Goal: Check status: Check status

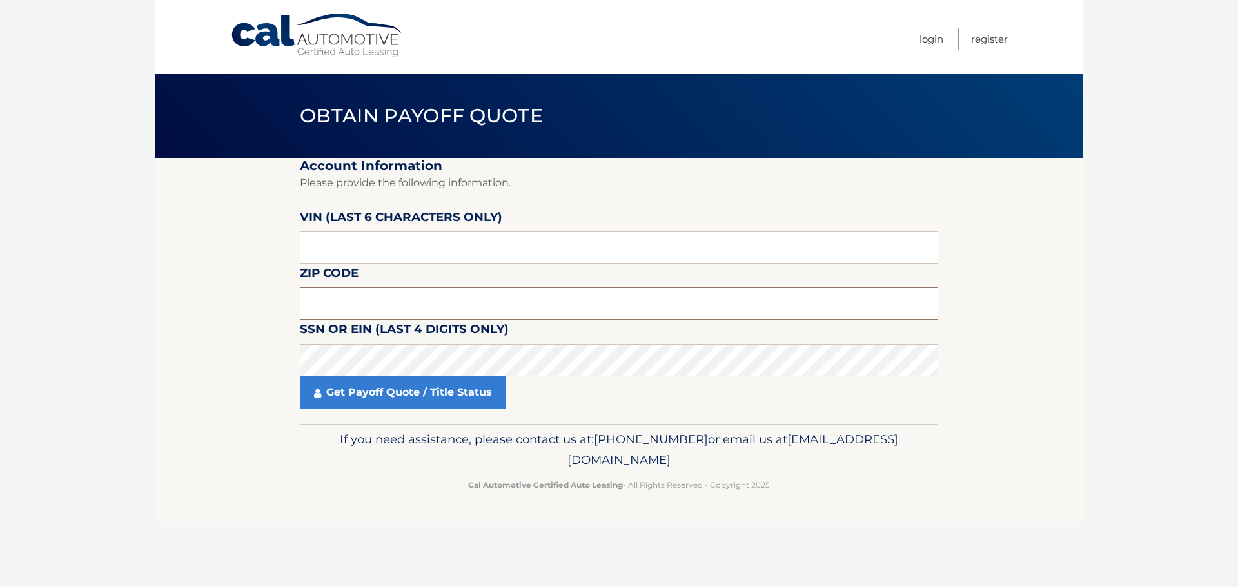
click at [414, 300] on input "text" at bounding box center [619, 303] width 638 height 32
click at [407, 255] on input "text" at bounding box center [619, 247] width 638 height 32
paste input "PB0163"
type input "PB0163"
click at [266, 355] on section "Account Information Please provide the following information. [PERSON_NAME] (la…" at bounding box center [619, 291] width 928 height 266
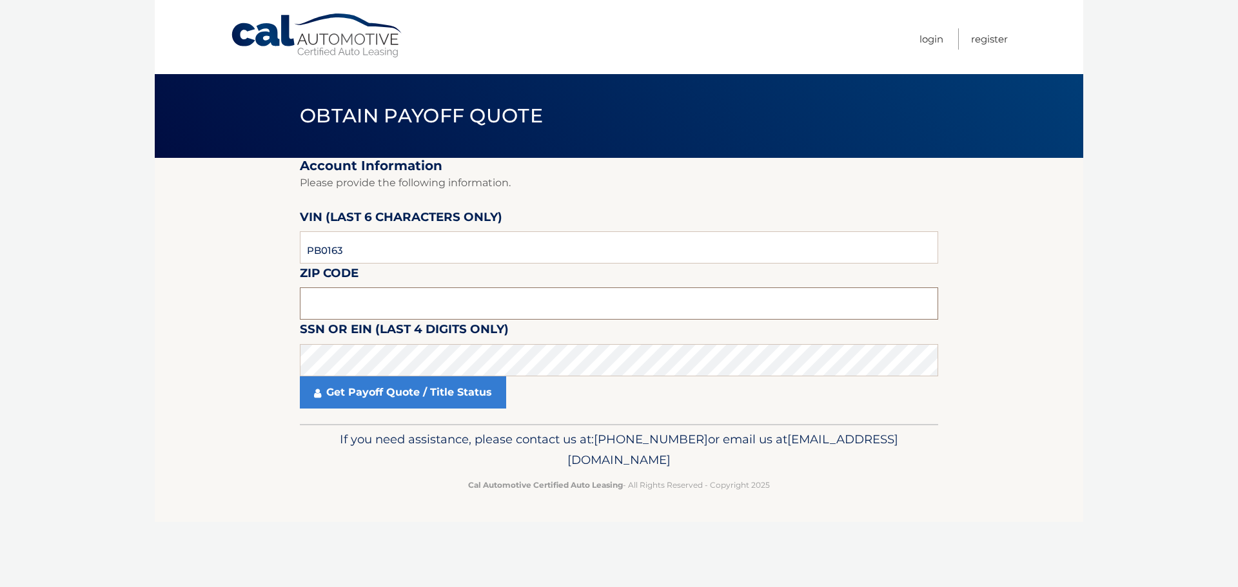
click at [354, 302] on input "text" at bounding box center [619, 303] width 638 height 32
type input "11738"
click button "For Originating Dealer" at bounding box center [0, 0] width 0 height 0
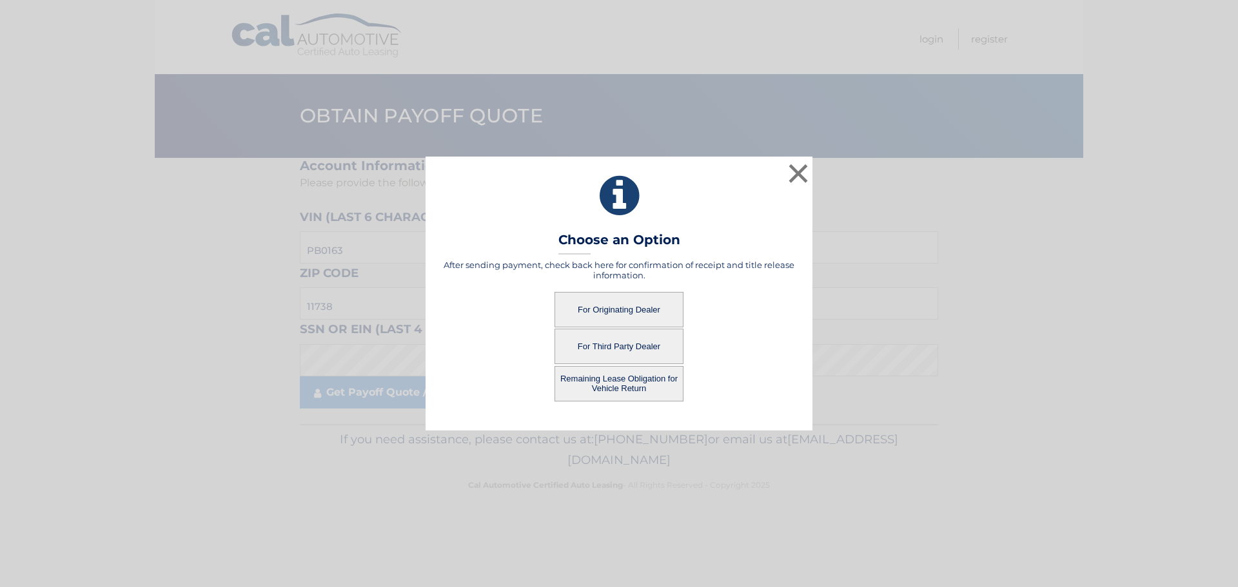
click at [606, 308] on button "For Originating Dealer" at bounding box center [618, 309] width 129 height 35
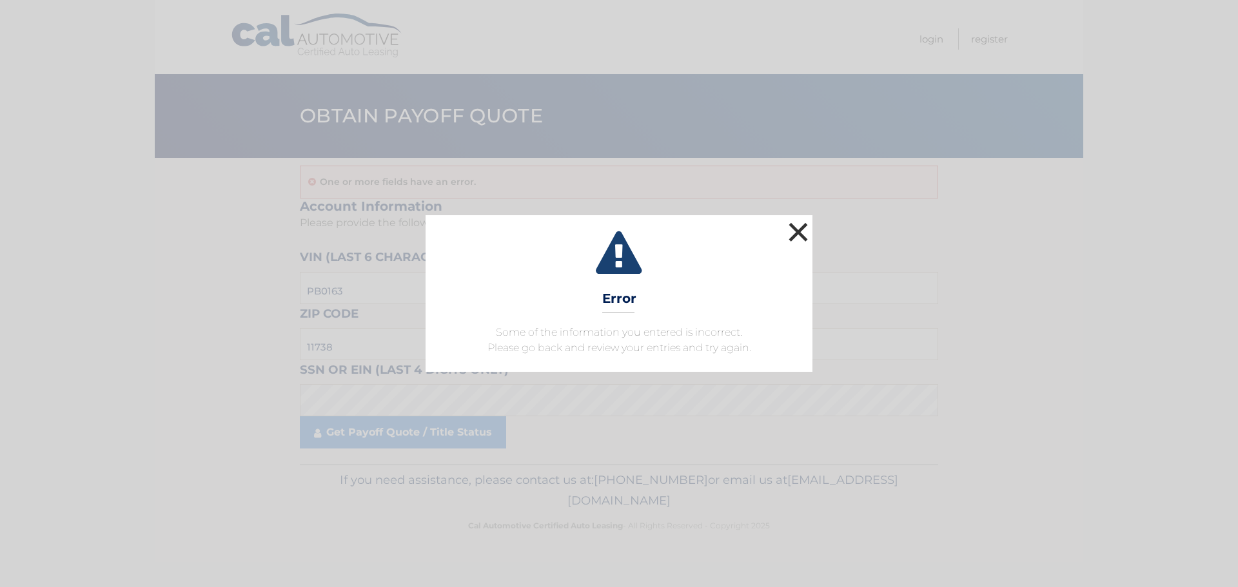
click at [800, 228] on button "×" at bounding box center [798, 232] width 26 height 26
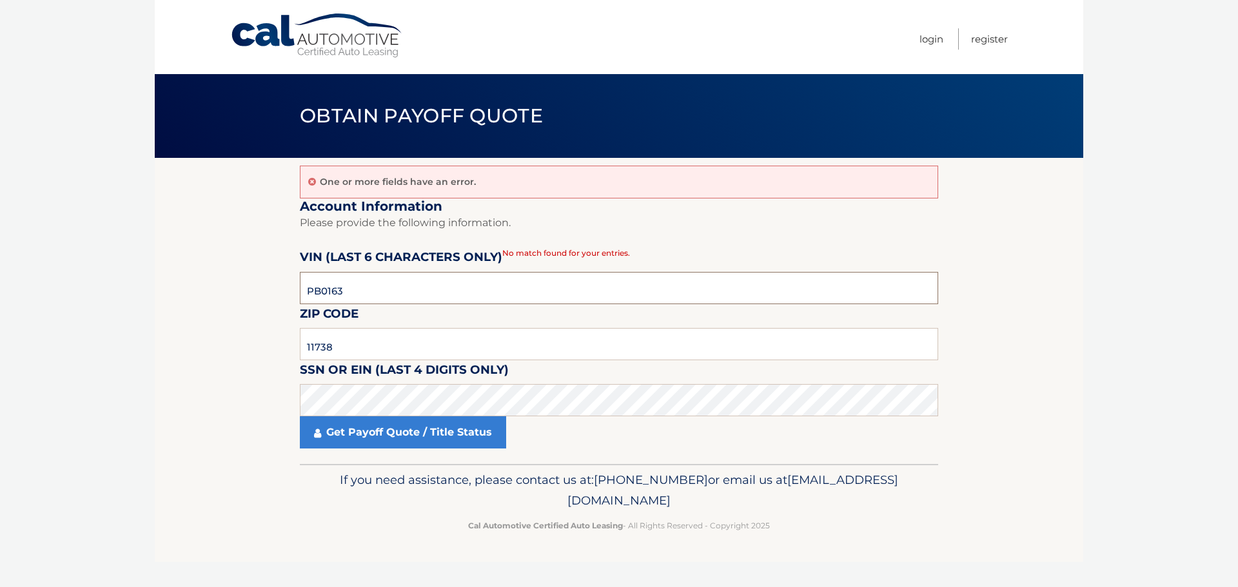
drag, startPoint x: 361, startPoint y: 285, endPoint x: 255, endPoint y: 285, distance: 106.4
click at [237, 260] on section "One or more fields have an error. Account Information Please provide the follow…" at bounding box center [619, 311] width 928 height 306
paste input "016312"
type input "016312"
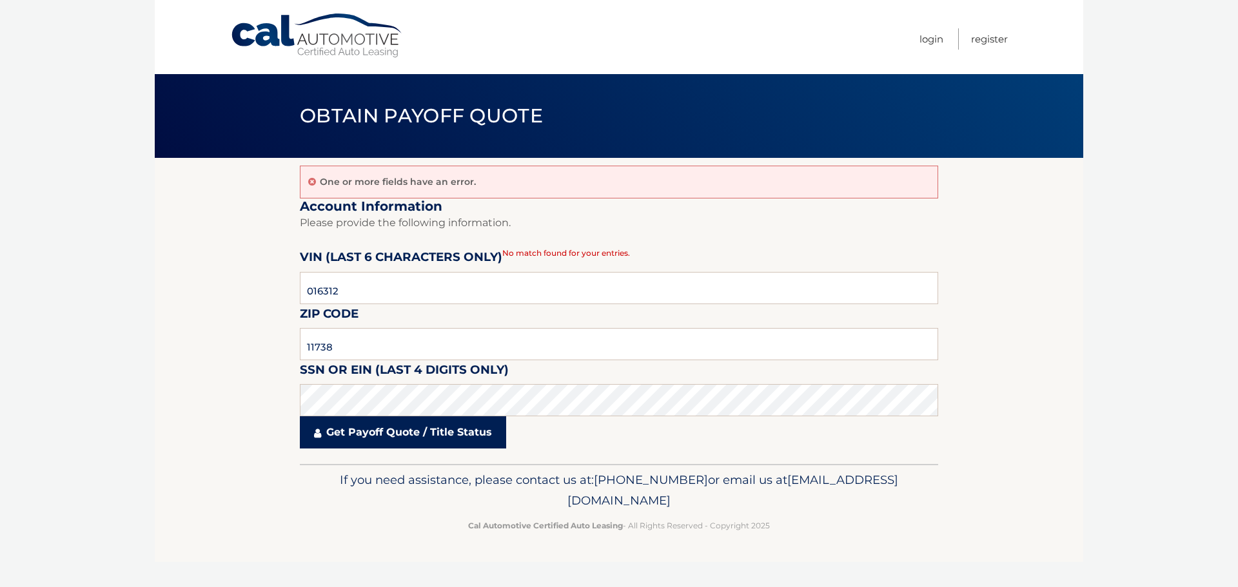
click at [401, 440] on link "Get Payoff Quote / Title Status" at bounding box center [403, 432] width 206 height 32
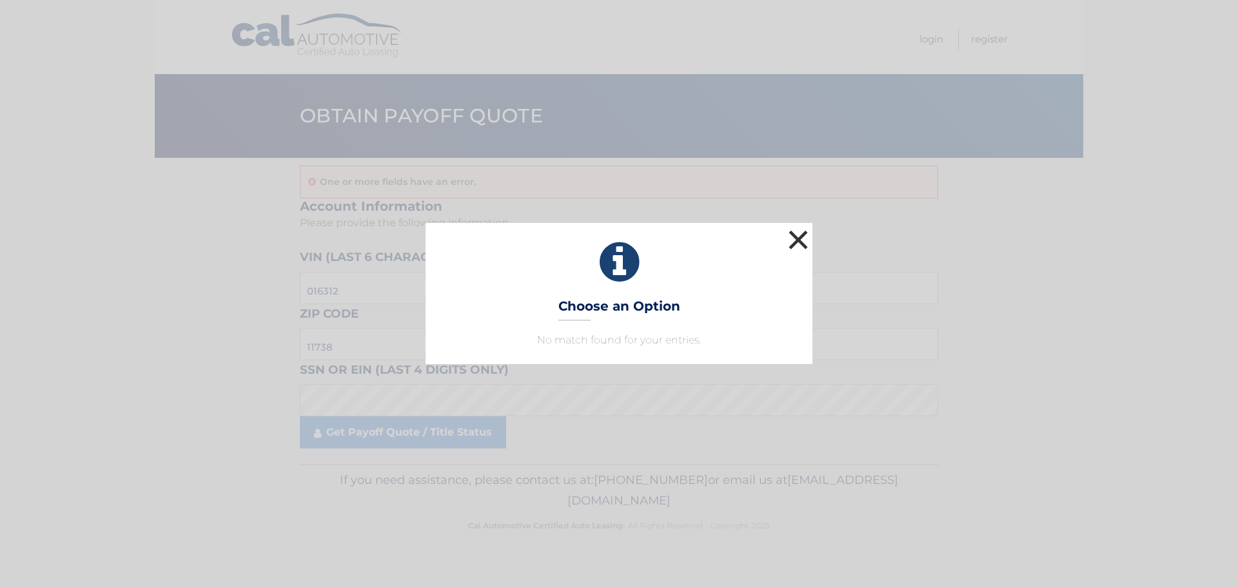
click at [800, 233] on button "×" at bounding box center [798, 240] width 26 height 26
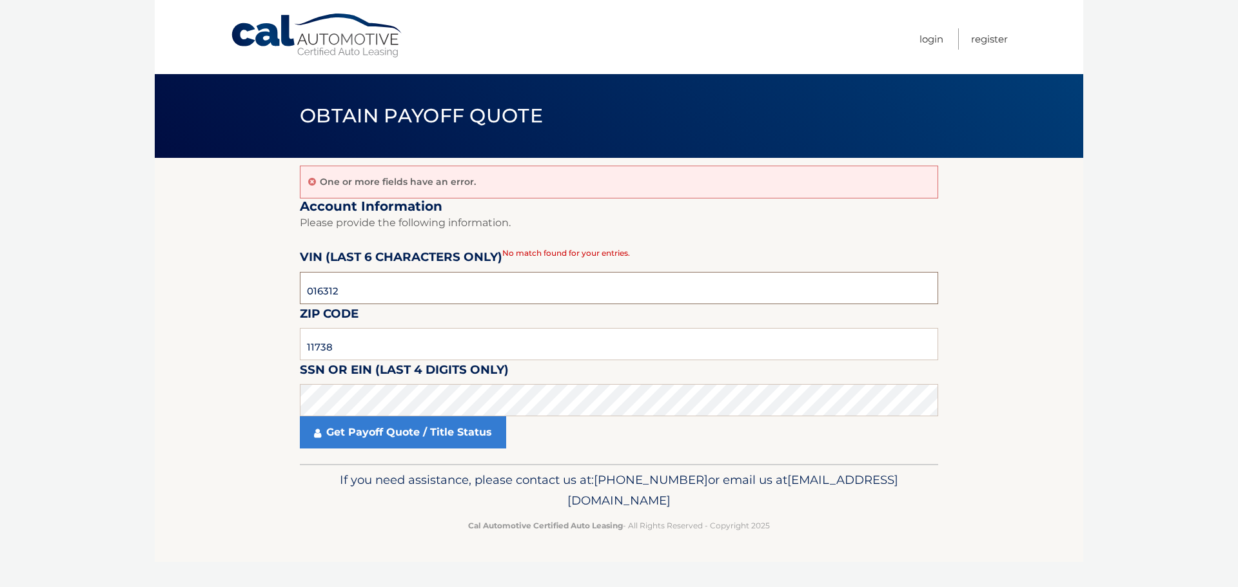
drag, startPoint x: 356, startPoint y: 287, endPoint x: 182, endPoint y: 246, distance: 179.0
click at [197, 255] on section "One or more fields have an error. Account Information Please provide the follow…" at bounding box center [619, 311] width 928 height 306
click at [371, 345] on input "11738" at bounding box center [619, 344] width 638 height 32
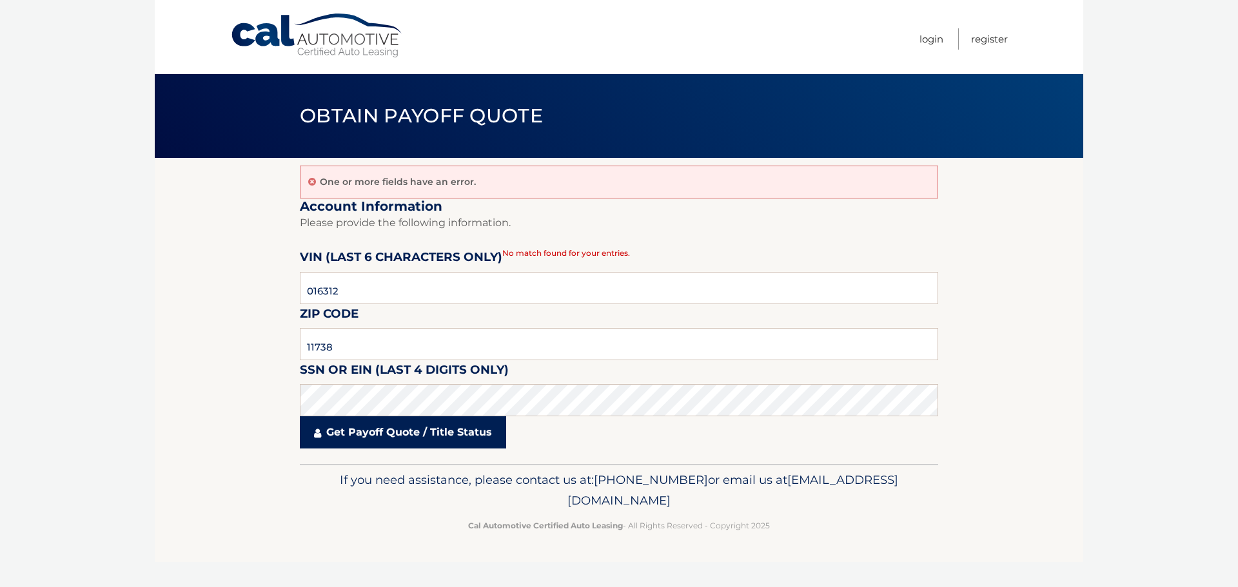
click at [365, 427] on link "Get Payoff Quote / Title Status" at bounding box center [403, 432] width 206 height 32
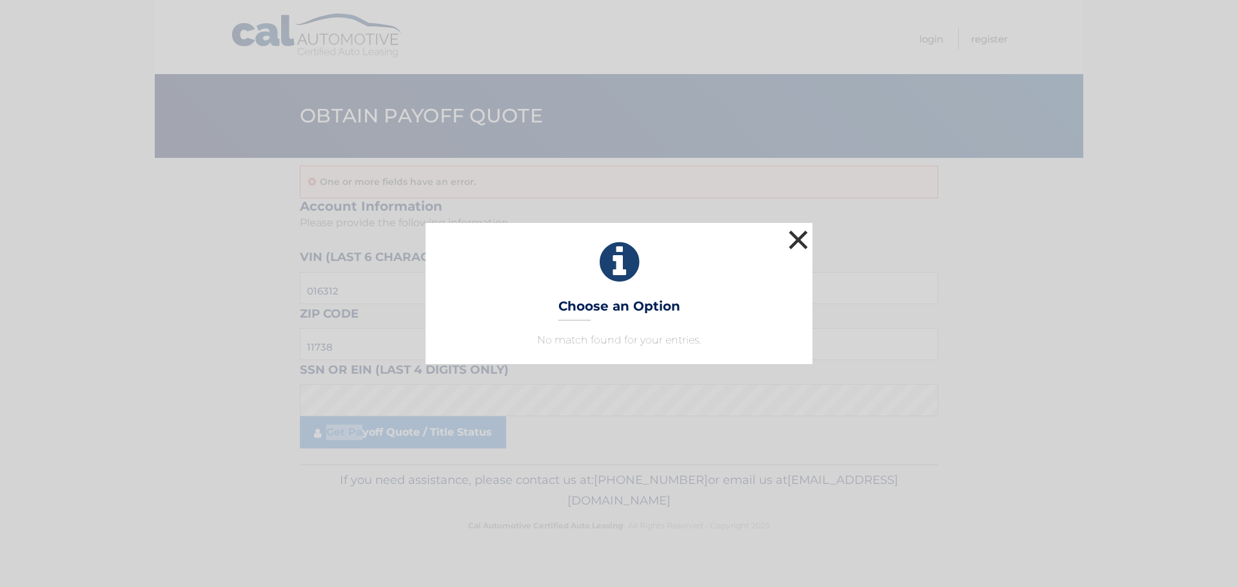
click at [795, 241] on button "×" at bounding box center [798, 240] width 26 height 26
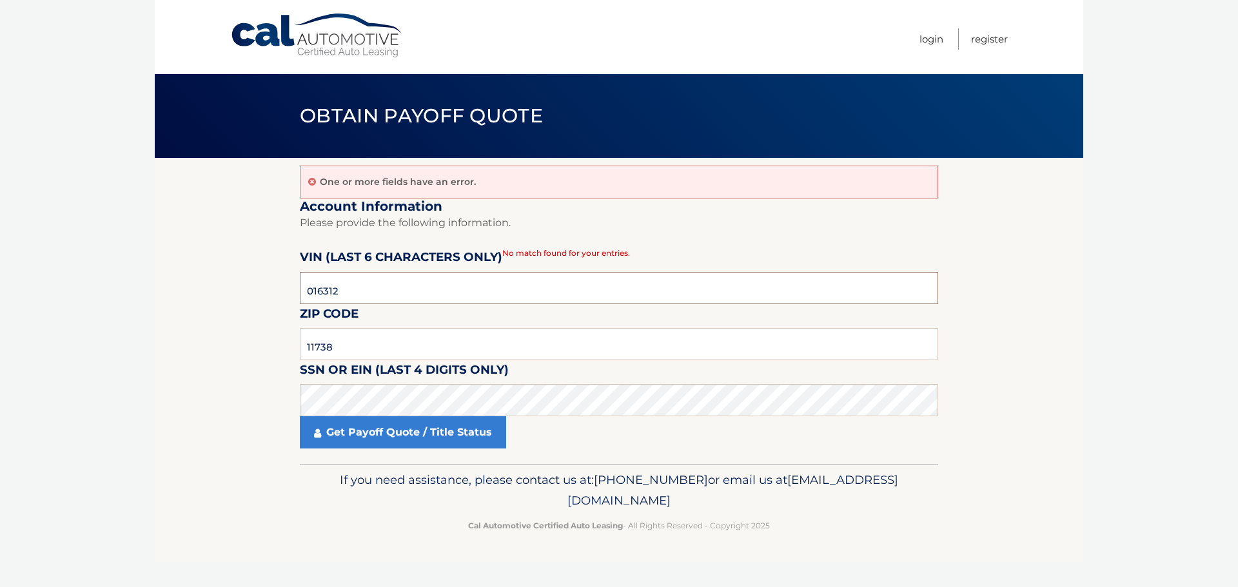
drag, startPoint x: 363, startPoint y: 298, endPoint x: 171, endPoint y: 269, distance: 193.6
click at [176, 272] on section "One or more fields have an error. Account Information Please provide the follow…" at bounding box center [619, 311] width 928 height 306
type input "016312"
drag, startPoint x: 353, startPoint y: 347, endPoint x: 133, endPoint y: 313, distance: 221.7
click at [137, 315] on body "Cal Automotive Menu Login Register Obtain Payoff Quote" at bounding box center [619, 293] width 1238 height 587
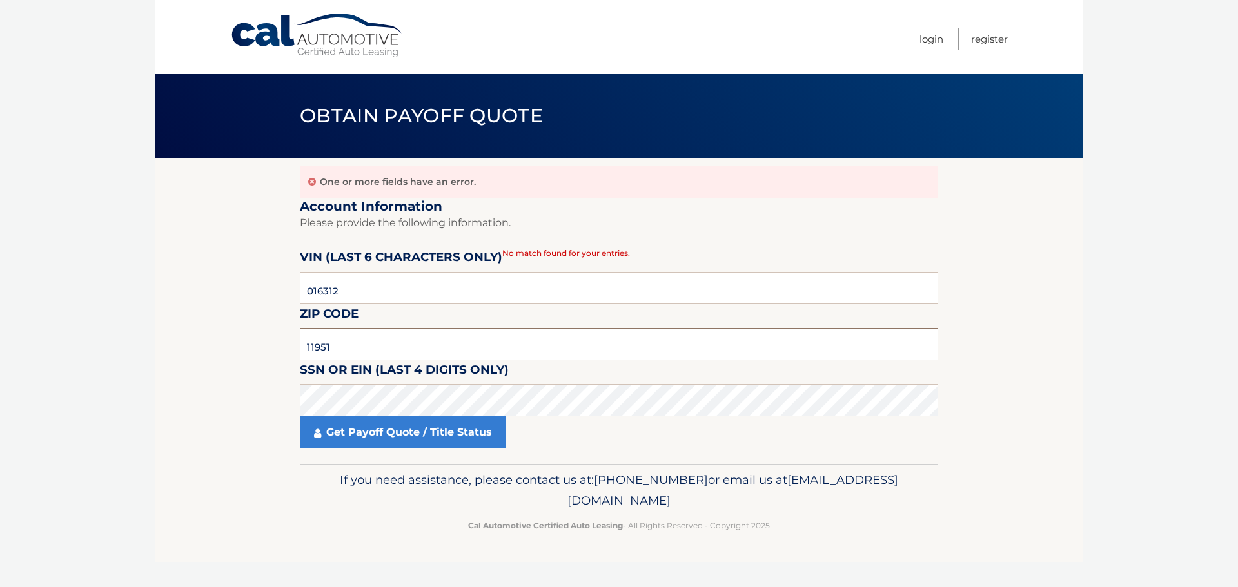
type input "11951"
click button "For Originating Dealer" at bounding box center [0, 0] width 0 height 0
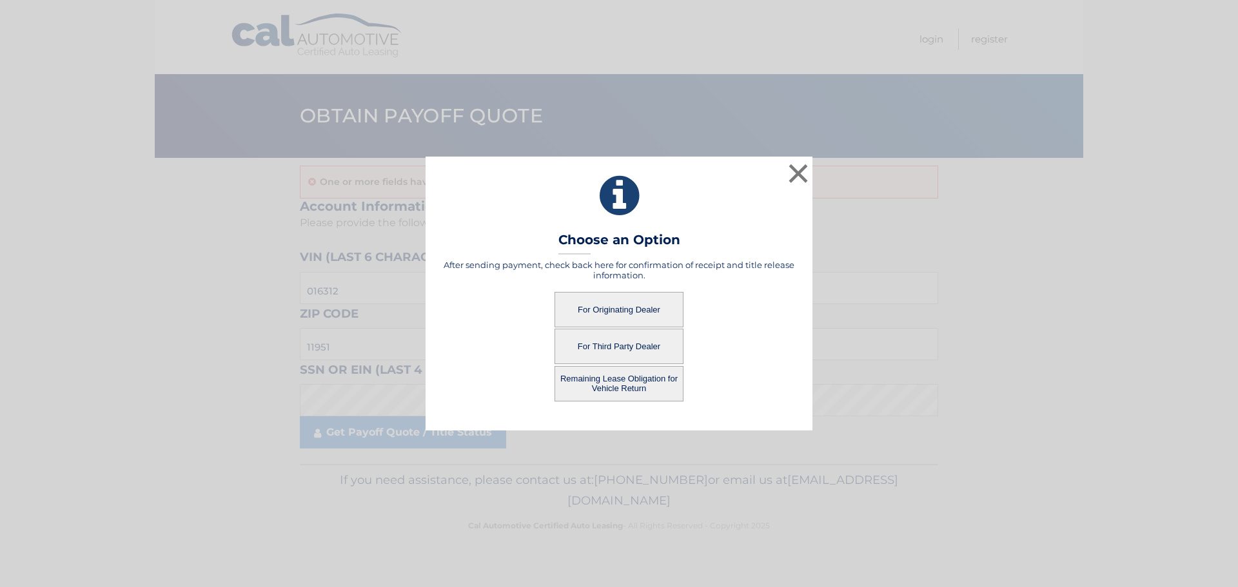
click at [595, 311] on button "For Originating Dealer" at bounding box center [618, 309] width 129 height 35
click at [614, 307] on button "For Originating Dealer" at bounding box center [618, 309] width 129 height 35
